Goal: Task Accomplishment & Management: Complete application form

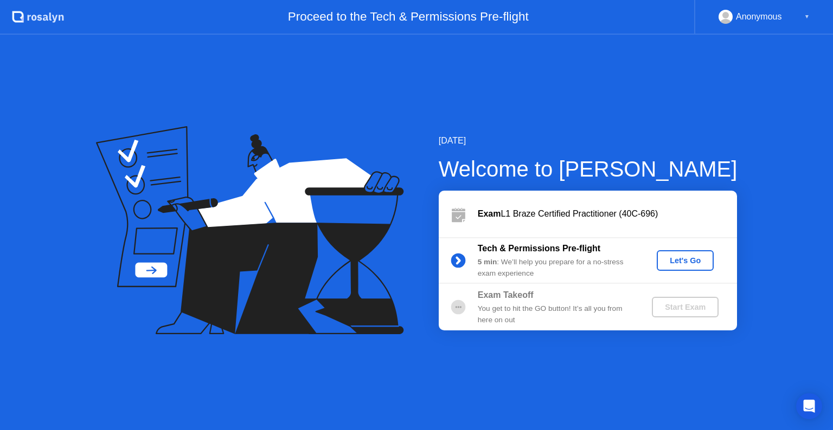
click at [695, 261] on div "Let's Go" at bounding box center [685, 260] width 48 height 9
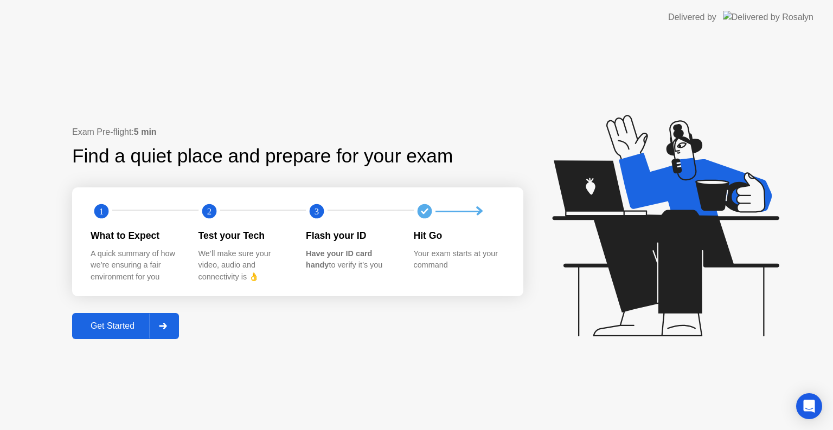
click at [108, 327] on div "Get Started" at bounding box center [112, 326] width 74 height 10
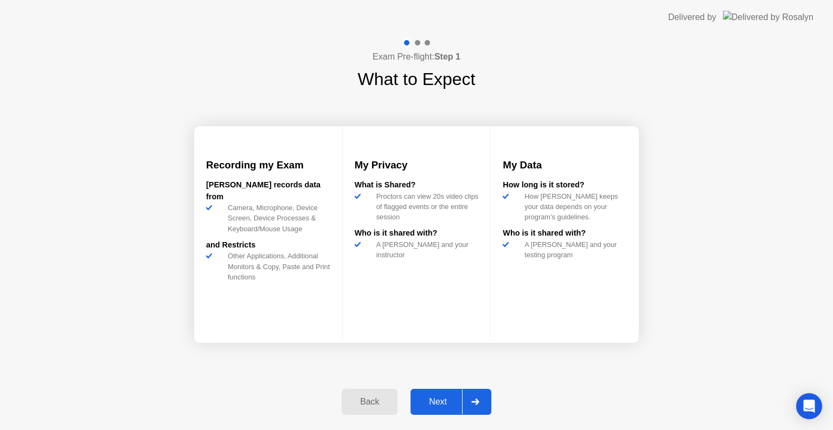
click at [426, 399] on div "Next" at bounding box center [438, 402] width 48 height 10
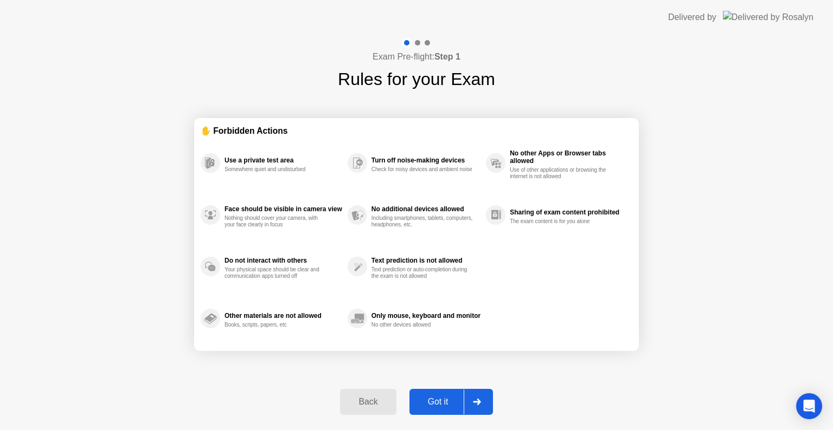
click at [443, 401] on div "Got it" at bounding box center [438, 402] width 51 height 10
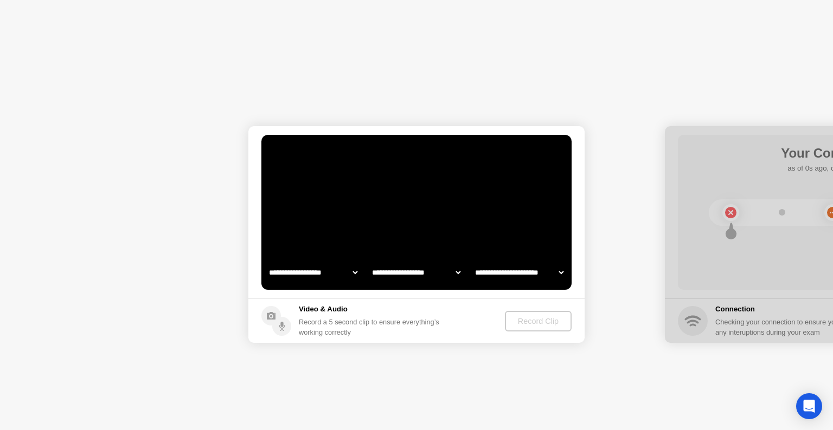
select select "**********"
select select "*******"
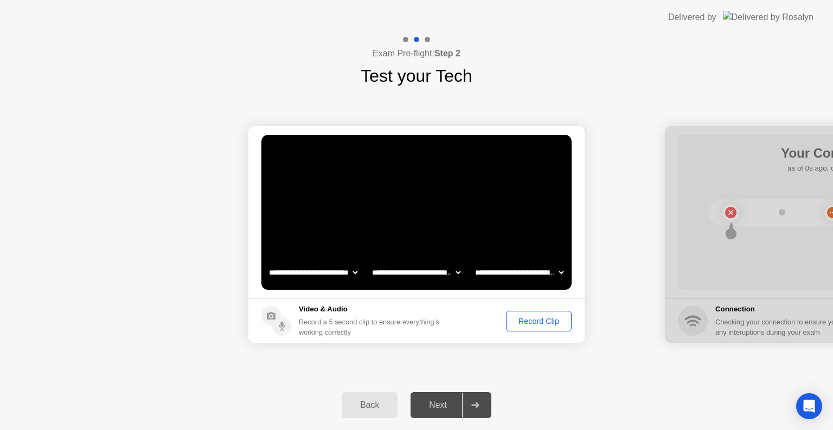
click at [548, 324] on div "Record Clip" at bounding box center [539, 321] width 58 height 9
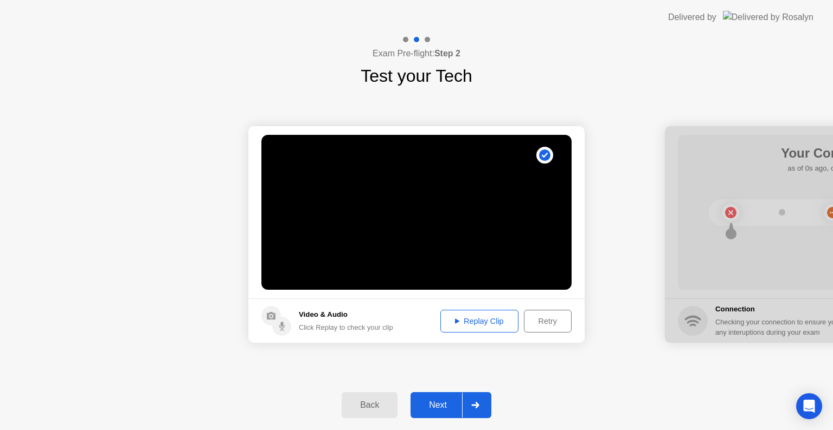
click at [491, 321] on div "Replay Clip" at bounding box center [479, 321] width 70 height 9
click at [557, 321] on div "Retry" at bounding box center [547, 321] width 40 height 9
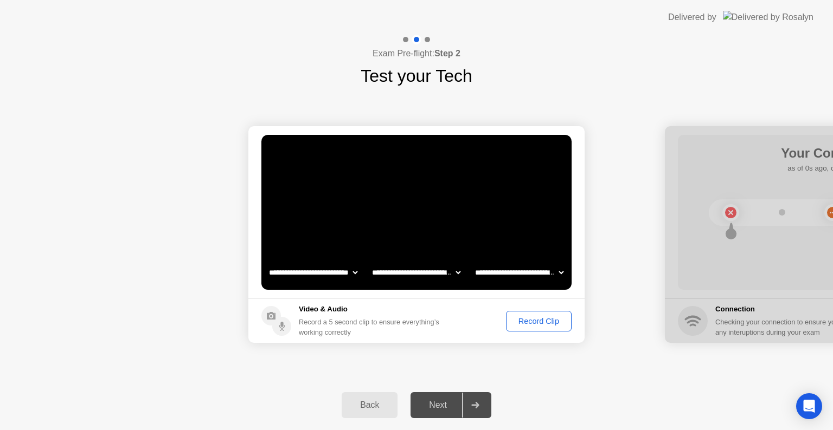
click at [532, 321] on div "Record Clip" at bounding box center [539, 321] width 58 height 9
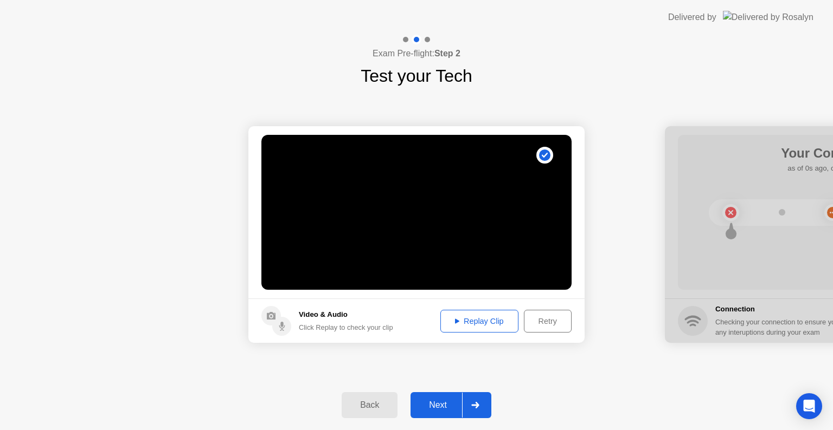
click at [482, 317] on div "Replay Clip" at bounding box center [479, 321] width 70 height 9
click at [430, 401] on div "Next" at bounding box center [438, 406] width 48 height 10
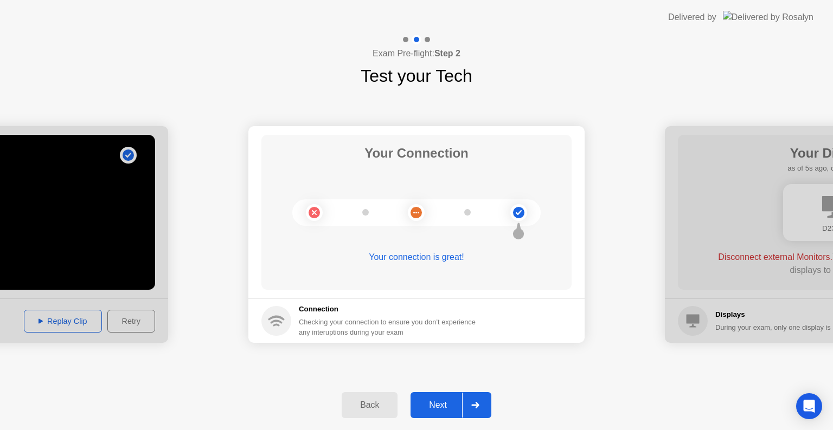
click at [442, 408] on div "Next" at bounding box center [438, 406] width 48 height 10
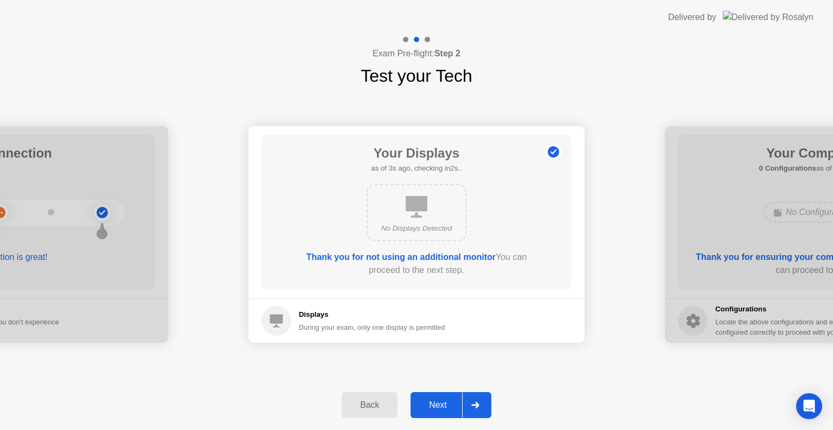
click at [434, 402] on div "Next" at bounding box center [438, 406] width 48 height 10
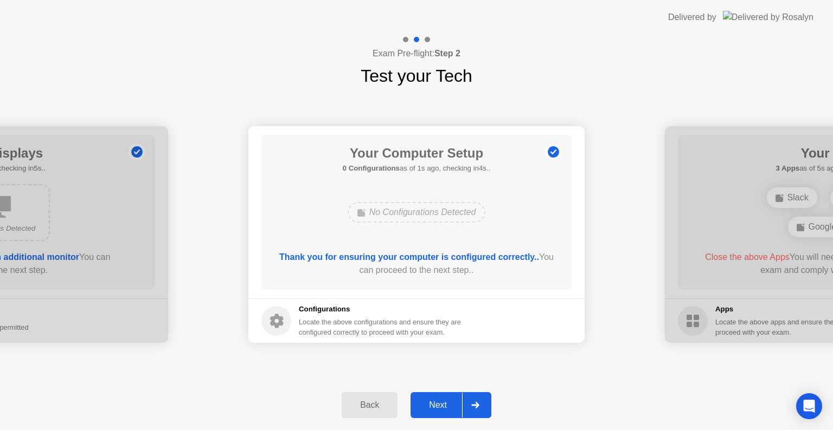
click at [440, 401] on div "Next" at bounding box center [438, 406] width 48 height 10
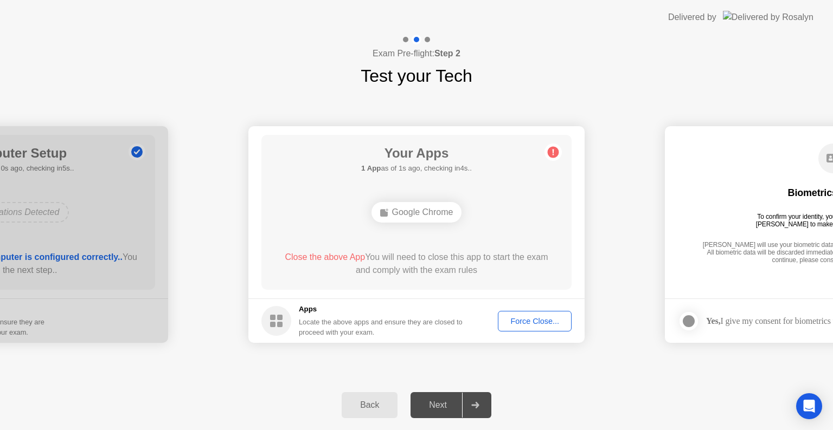
click at [564, 398] on div "Back Next" at bounding box center [416, 406] width 833 height 50
click at [517, 89] on div "**********" at bounding box center [416, 235] width 833 height 292
click at [435, 218] on div "Google Chrome" at bounding box center [416, 212] width 91 height 21
click at [265, 387] on div "Back Next" at bounding box center [416, 406] width 833 height 50
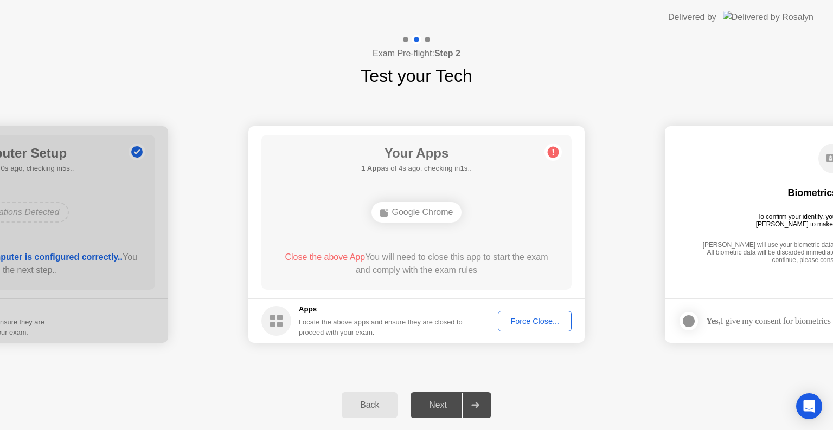
click at [558, 89] on div "**********" at bounding box center [416, 235] width 833 height 292
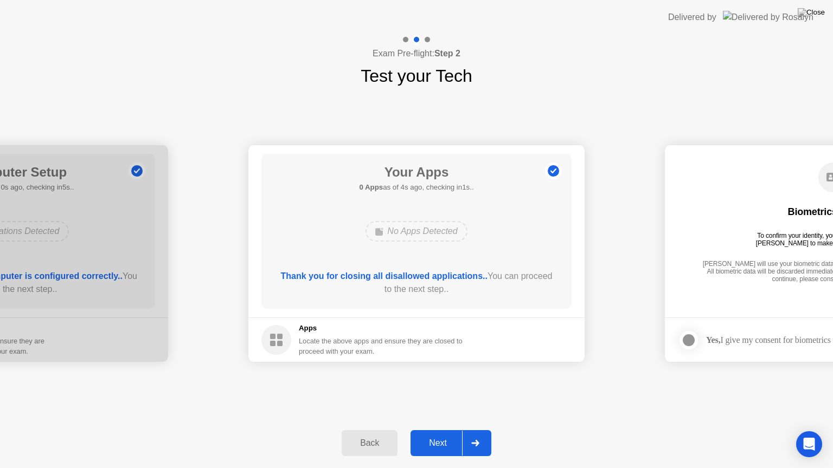
click at [433, 447] on div "Next" at bounding box center [438, 444] width 48 height 10
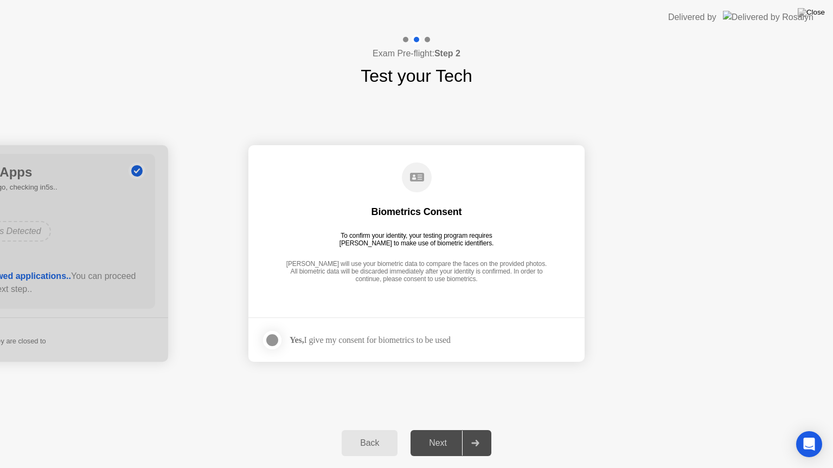
drag, startPoint x: 271, startPoint y: 342, endPoint x: 278, endPoint y: 367, distance: 25.9
click at [270, 342] on div at bounding box center [272, 340] width 13 height 13
click at [429, 441] on div "Next" at bounding box center [438, 444] width 48 height 10
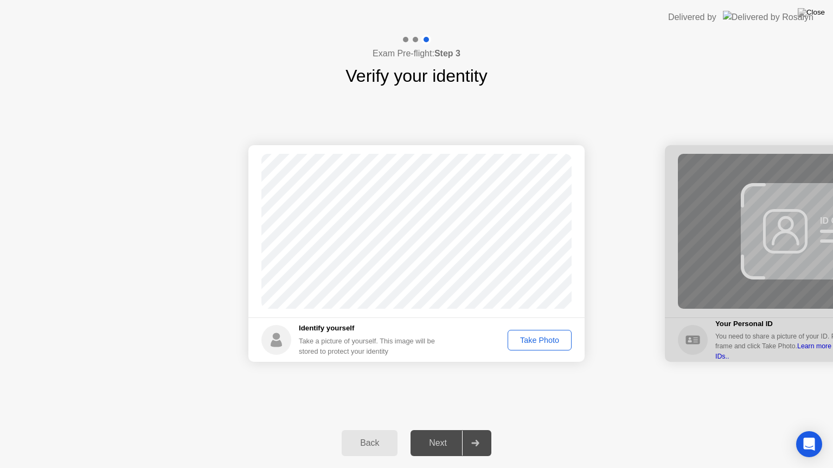
click at [546, 343] on div "Take Photo" at bounding box center [539, 340] width 56 height 9
click at [443, 439] on div "Next" at bounding box center [438, 444] width 48 height 10
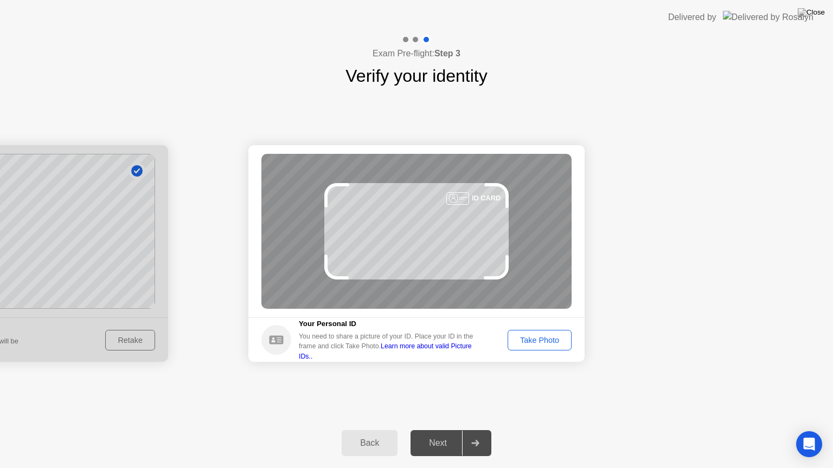
click at [551, 339] on div "Take Photo" at bounding box center [539, 340] width 56 height 9
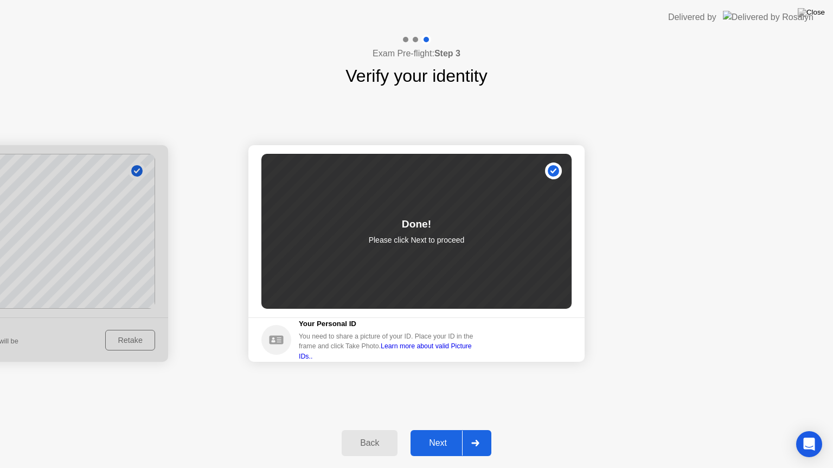
click at [438, 446] on div "Next" at bounding box center [438, 444] width 48 height 10
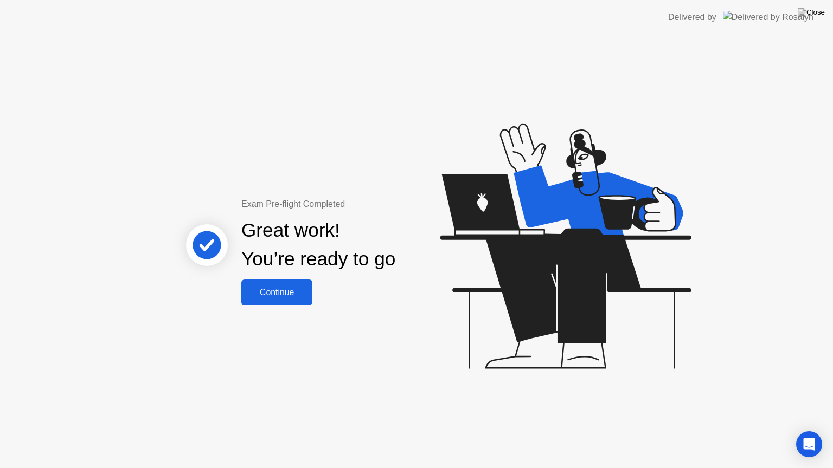
click at [291, 297] on div "Continue" at bounding box center [276, 293] width 65 height 10
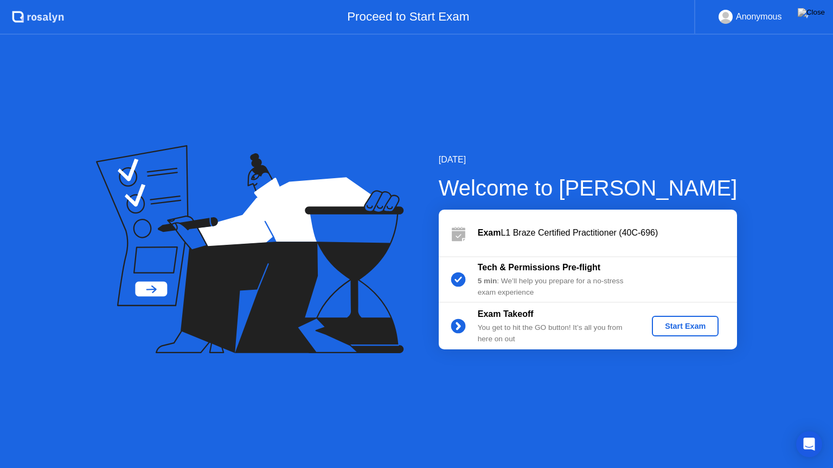
click at [687, 327] on div "Start Exam" at bounding box center [685, 326] width 58 height 9
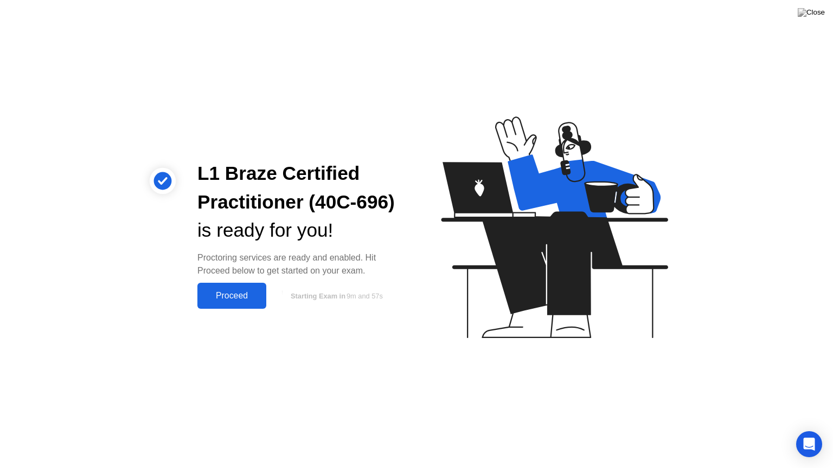
click at [233, 297] on div "Proceed" at bounding box center [232, 296] width 62 height 10
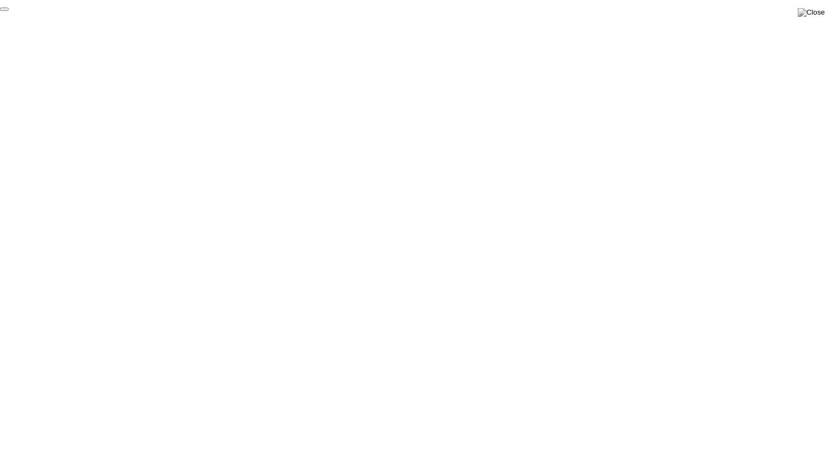
click div "End Proctoring Session"
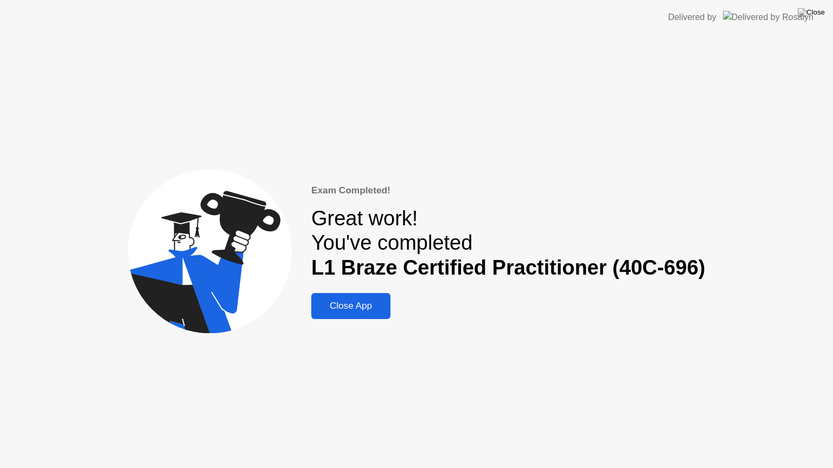
click at [375, 307] on div "Close App" at bounding box center [350, 306] width 73 height 11
